Goal: Navigation & Orientation: Find specific page/section

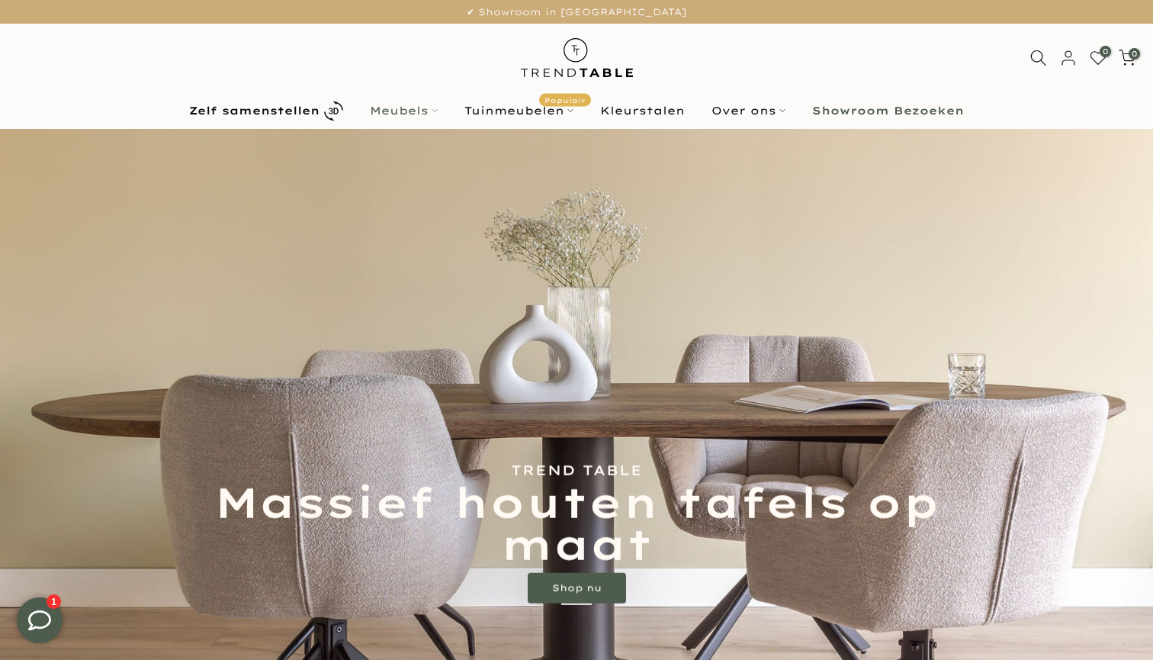
click at [412, 109] on link "Meubels" at bounding box center [404, 110] width 95 height 18
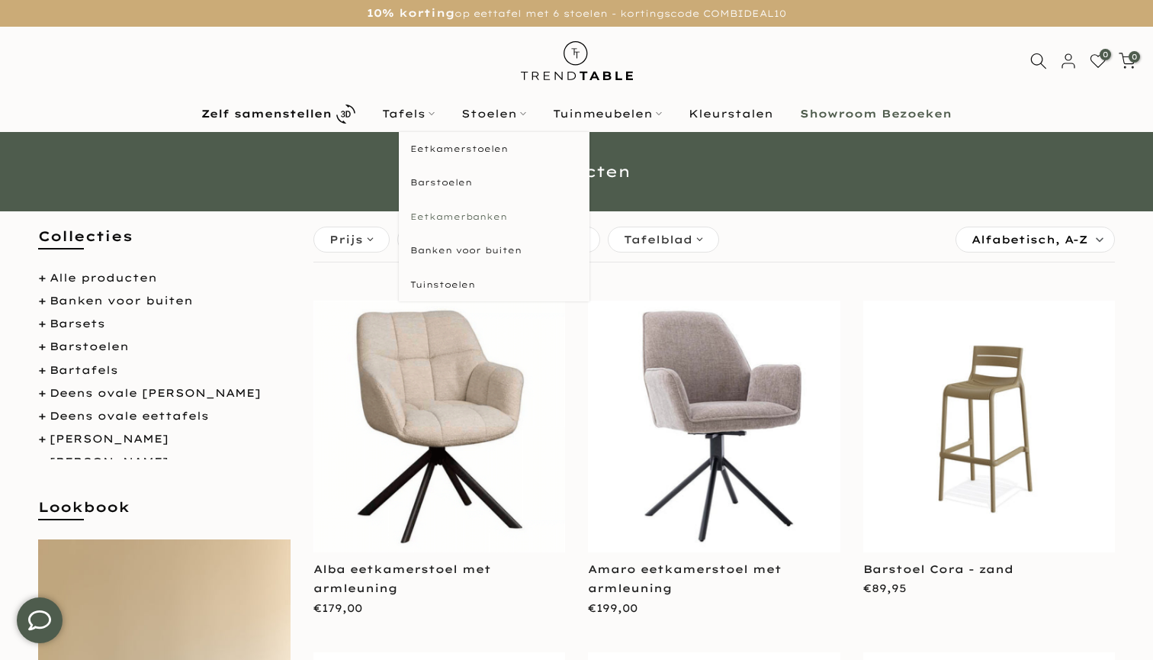
click at [488, 220] on link "Eetkamerbanken" at bounding box center [494, 217] width 191 height 34
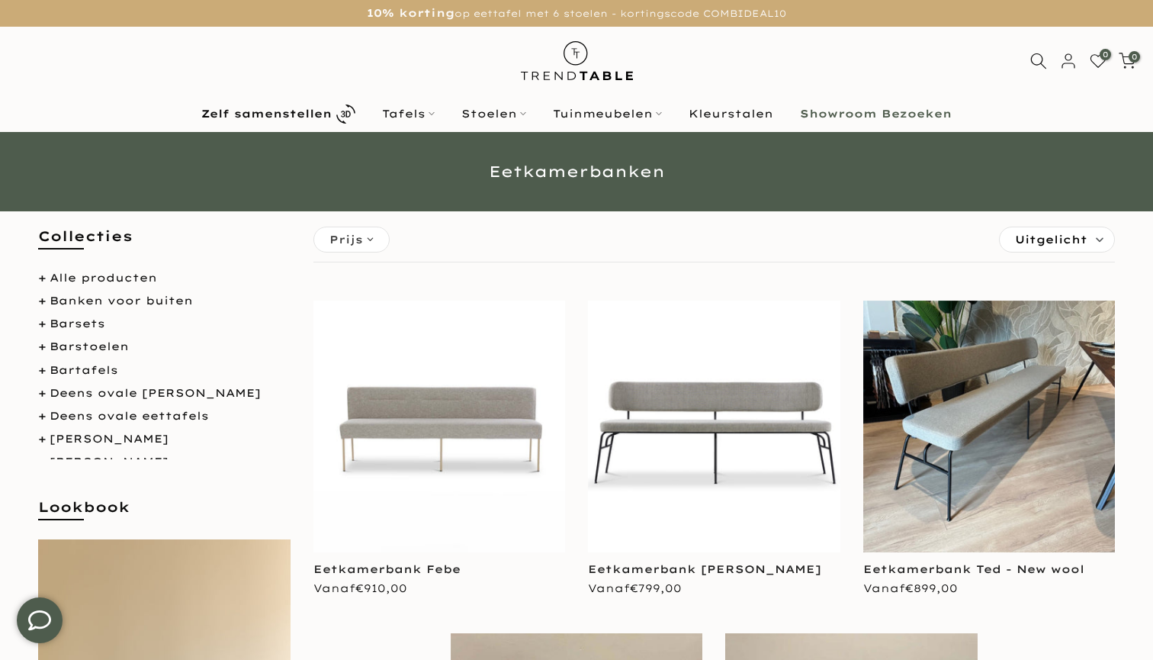
click at [481, 408] on img at bounding box center [439, 426] width 252 height 252
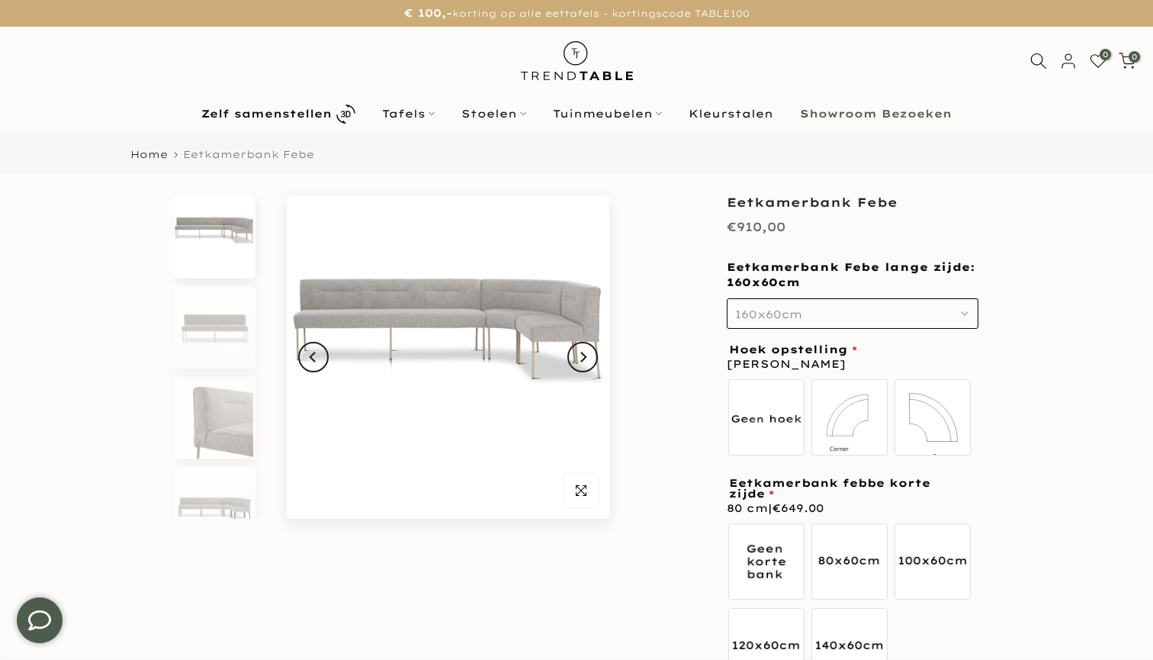
click at [599, 69] on img at bounding box center [576, 61] width 133 height 68
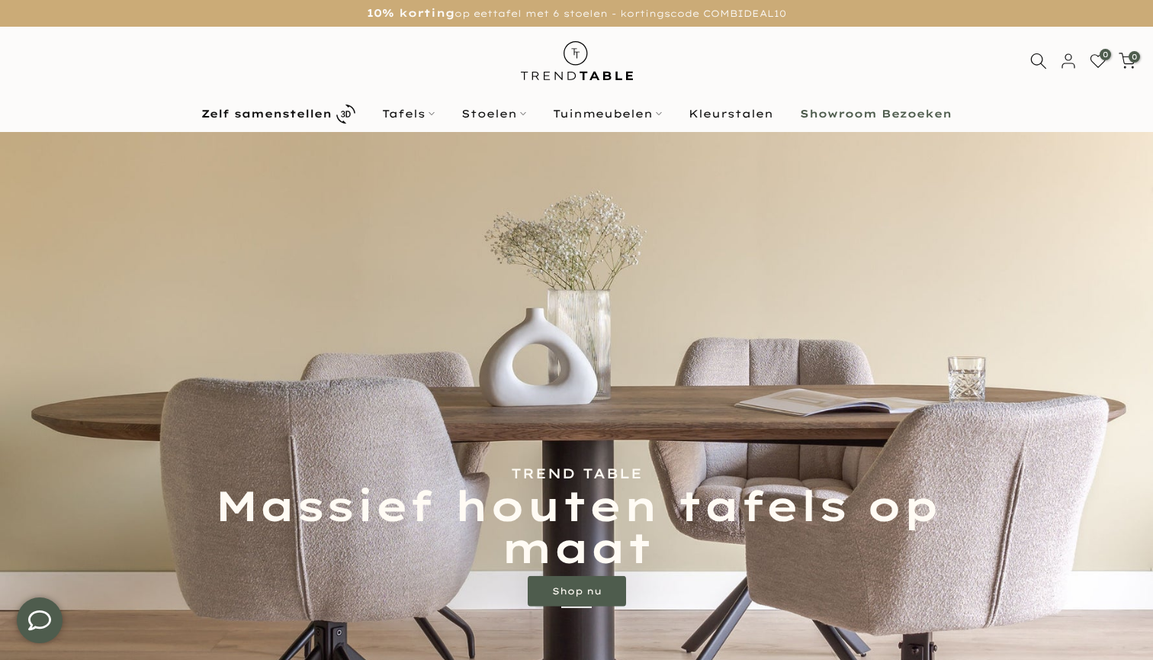
click at [860, 119] on b "Showroom Bezoeken" at bounding box center [876, 113] width 152 height 11
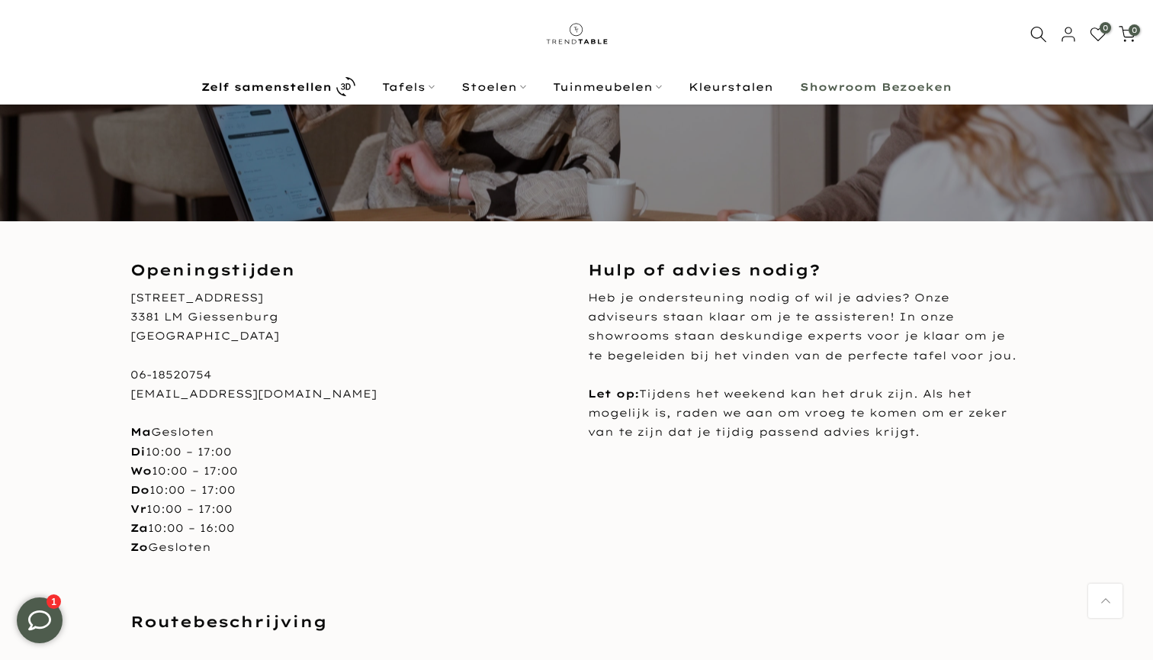
scroll to position [293, 0]
